Goal: Transaction & Acquisition: Purchase product/service

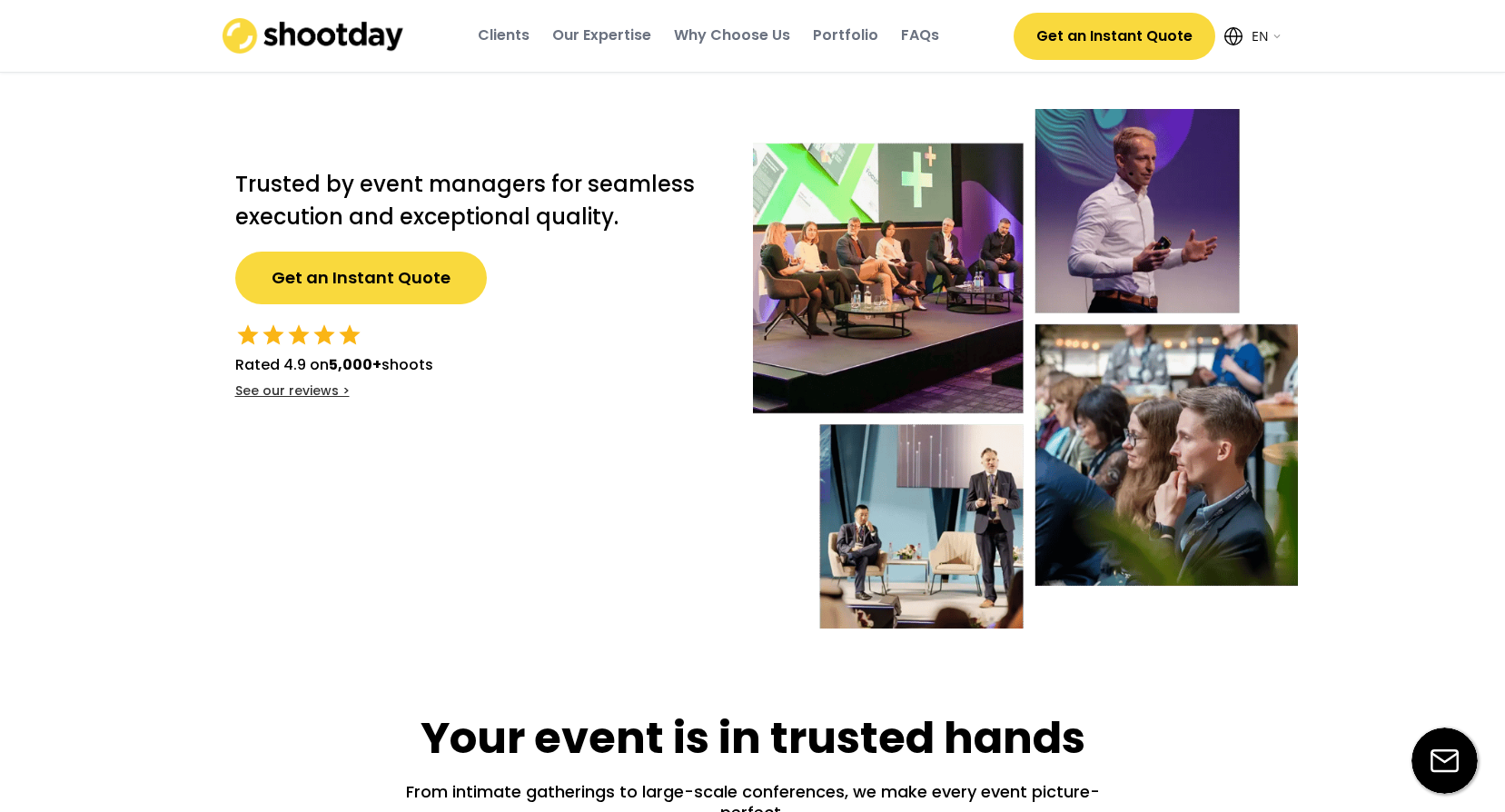
select select ""en""
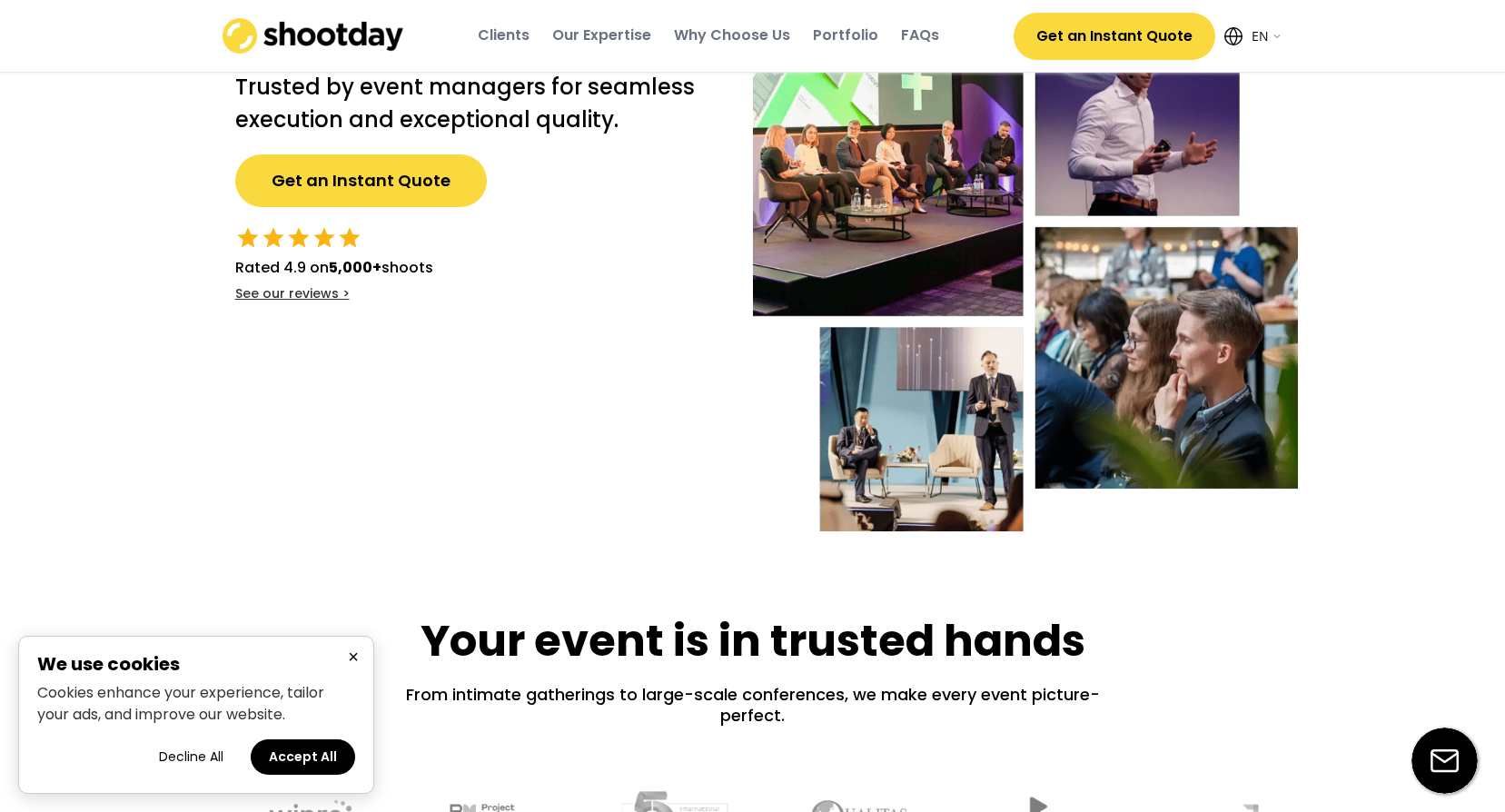
scroll to position [91, 0]
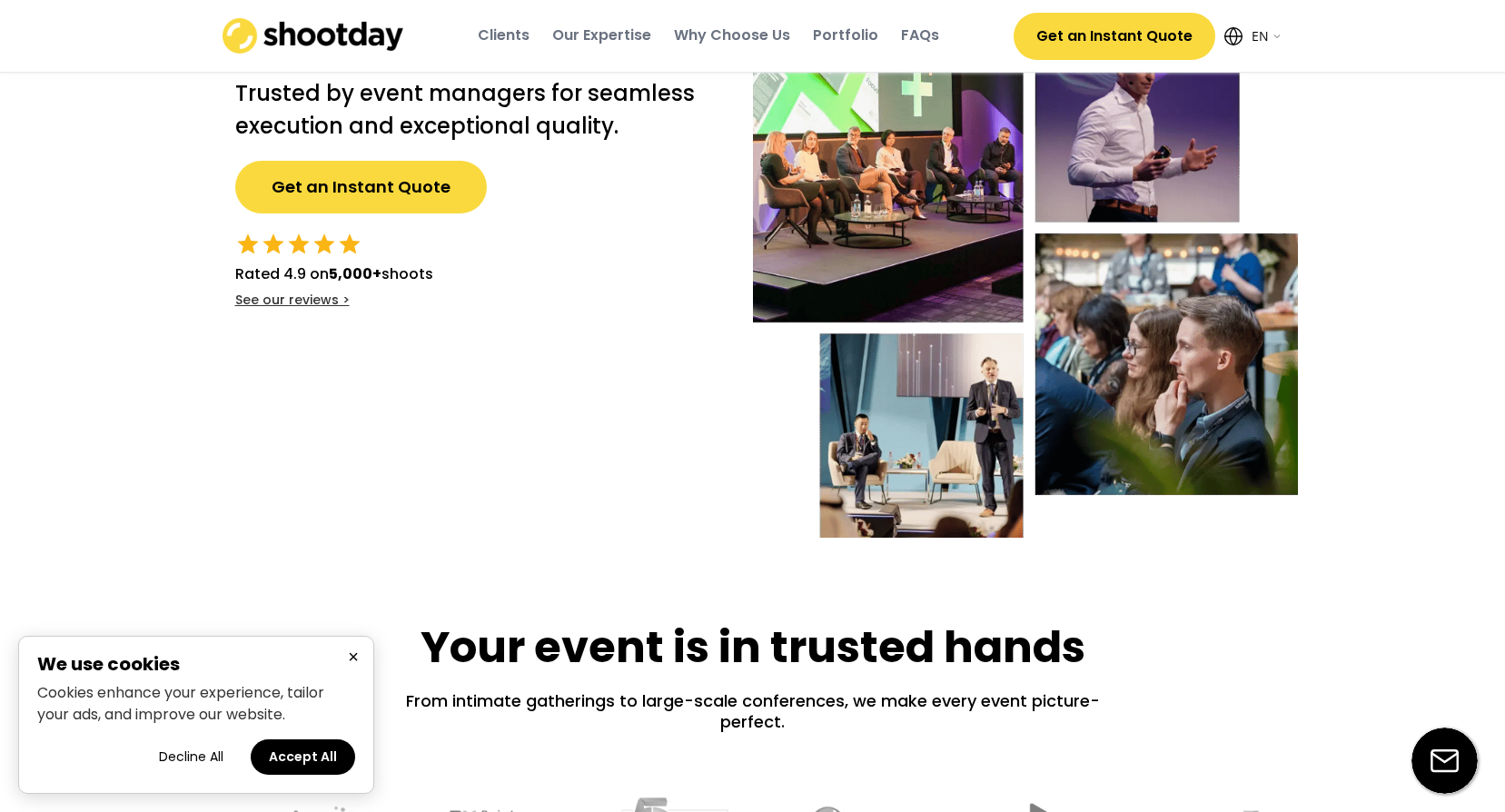
click at [332, 757] on button "Accept All" at bounding box center [303, 757] width 104 height 36
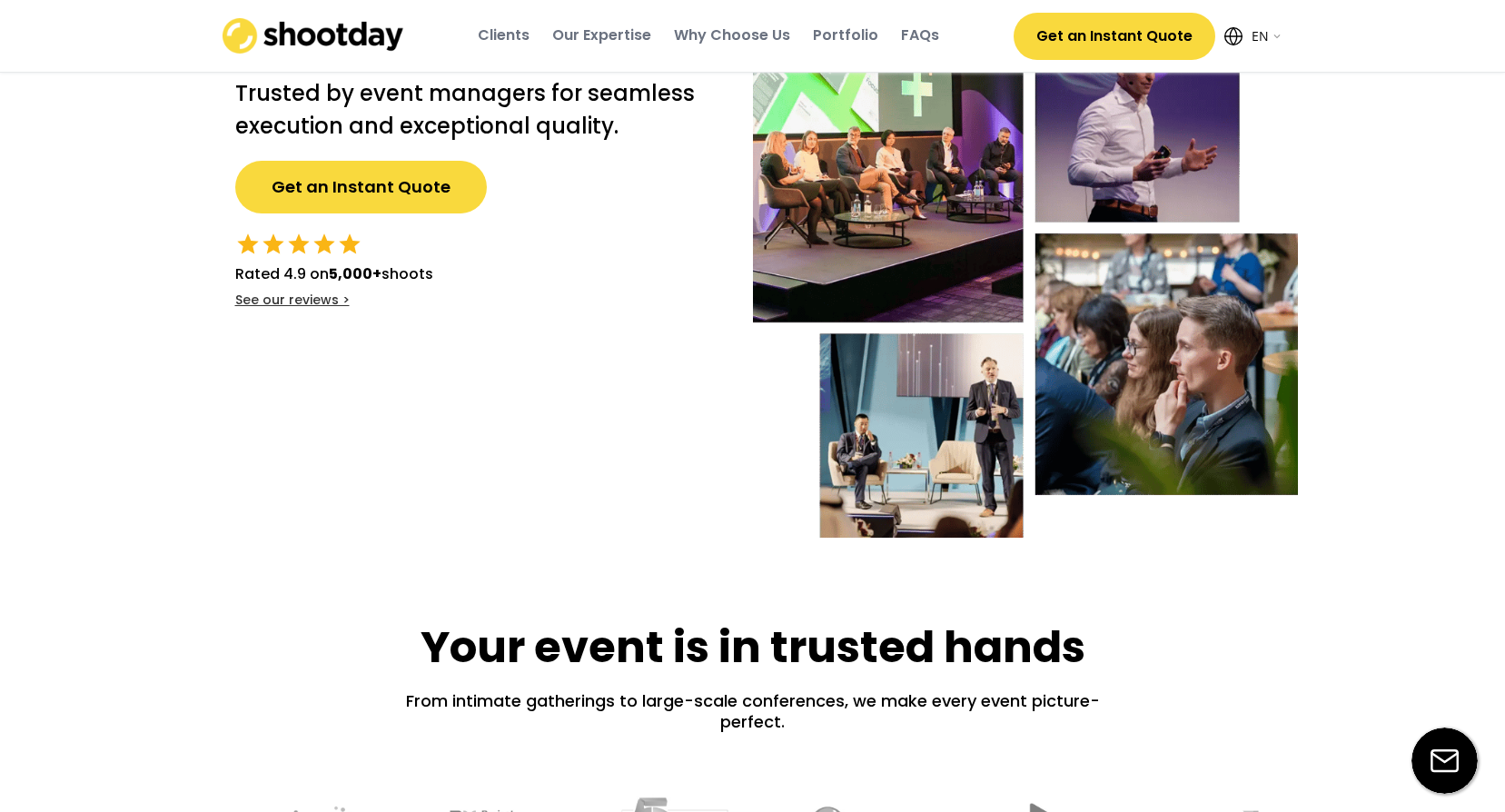
click at [1076, 43] on button "Get an Instant Quote" at bounding box center [1114, 37] width 201 height 47
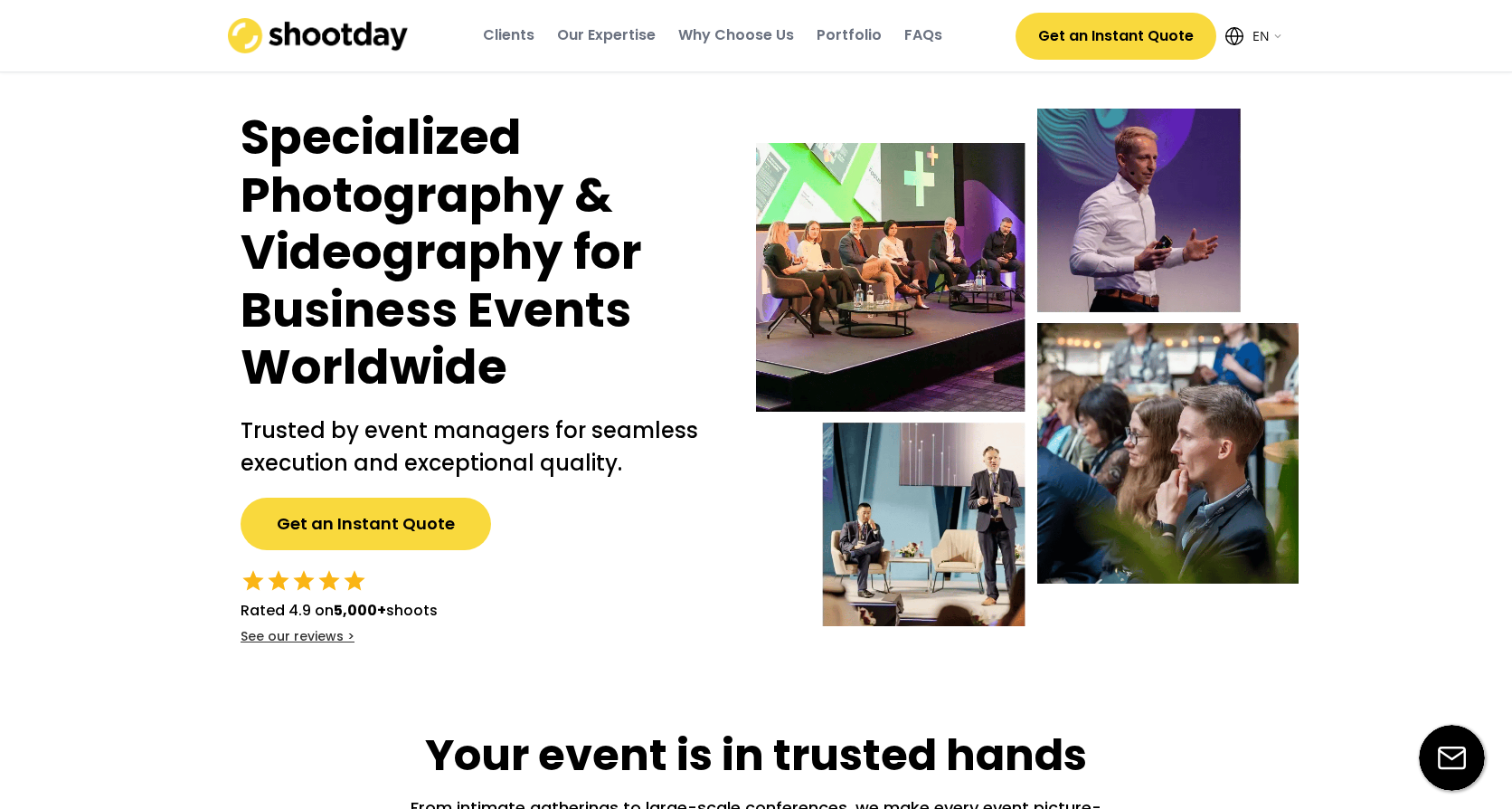
select select ""en""
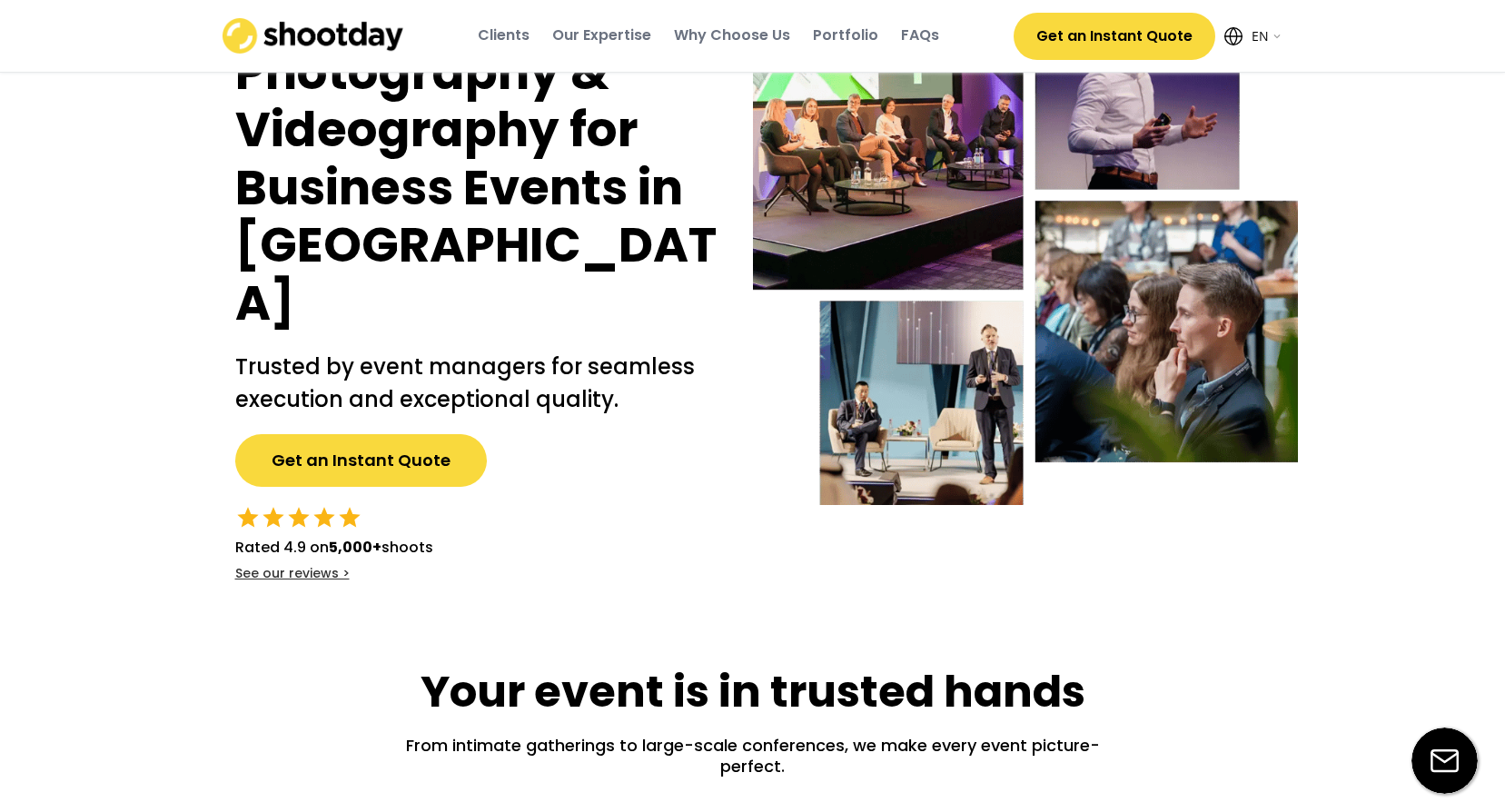
scroll to position [91, 0]
